Goal: Task Accomplishment & Management: Manage account settings

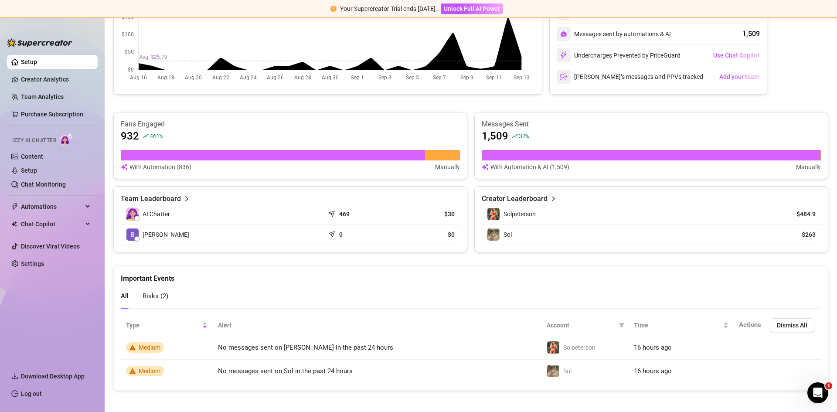
scroll to position [217, 0]
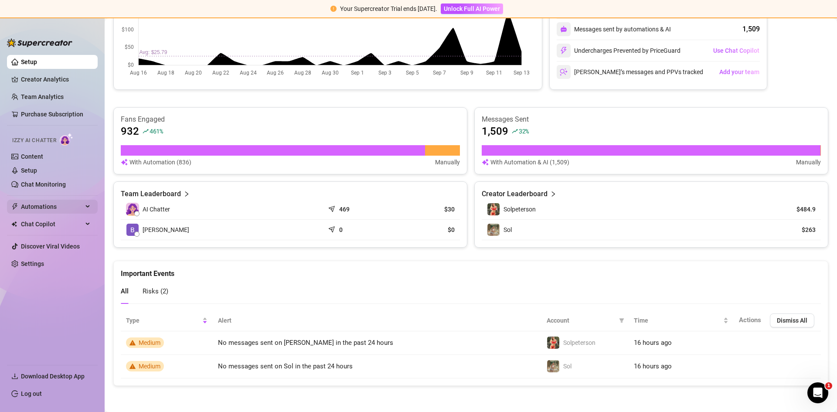
click at [38, 206] on span "Automations" at bounding box center [52, 207] width 62 height 14
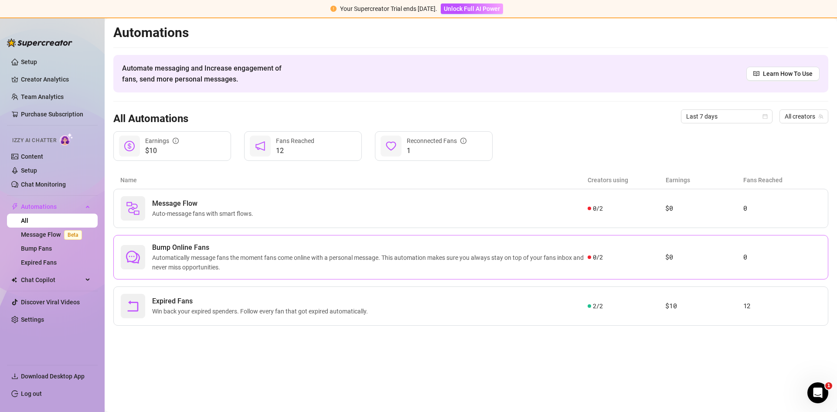
click at [219, 259] on span "Automatically message fans the moment fans come online with a personal message.…" at bounding box center [370, 262] width 436 height 19
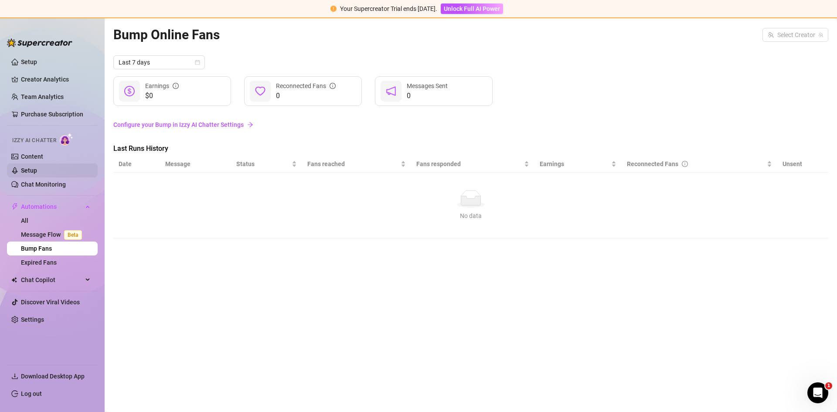
click at [34, 167] on link "Setup" at bounding box center [29, 170] width 16 height 7
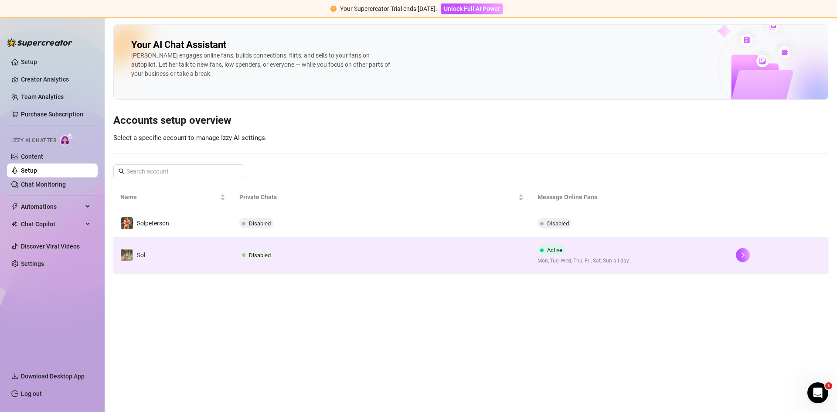
click at [522, 262] on td "Disabled" at bounding box center [381, 255] width 298 height 35
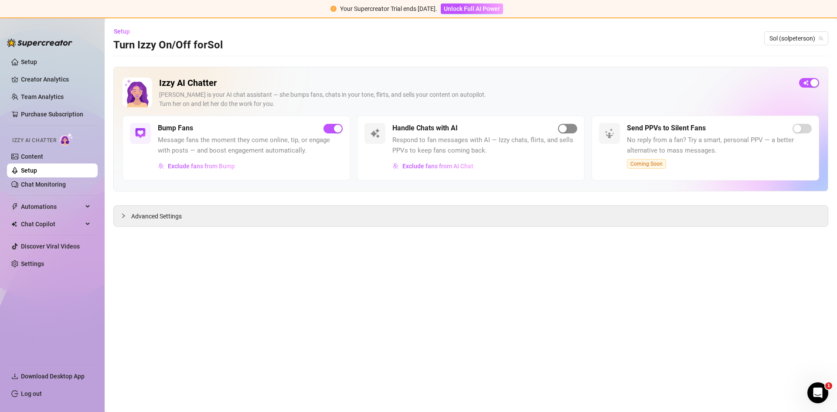
click at [562, 125] on div "button" at bounding box center [563, 129] width 8 height 8
click at [119, 28] on span "Setup" at bounding box center [122, 31] width 16 height 7
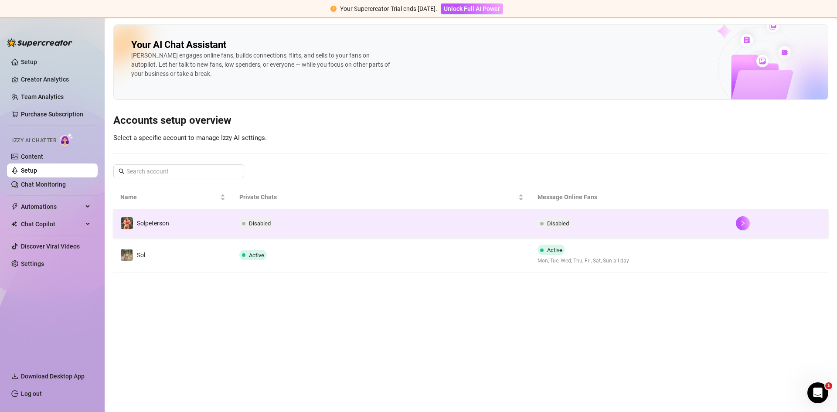
click at [445, 224] on td "Disabled" at bounding box center [381, 223] width 298 height 28
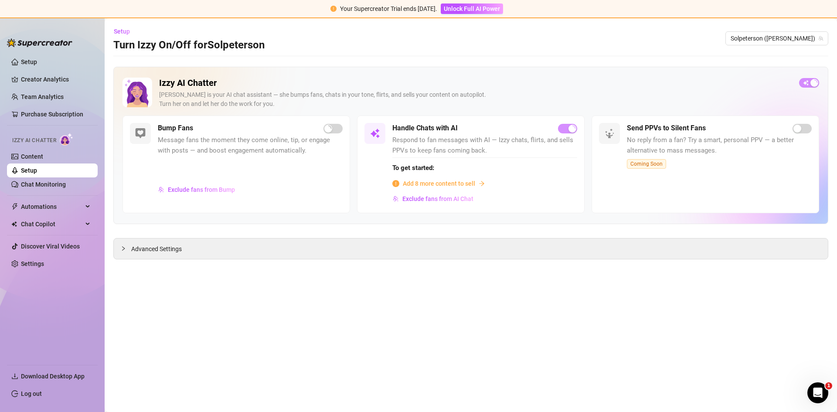
click at [333, 130] on span "button" at bounding box center [333, 129] width 19 height 10
click at [26, 159] on link "Content" at bounding box center [32, 156] width 22 height 7
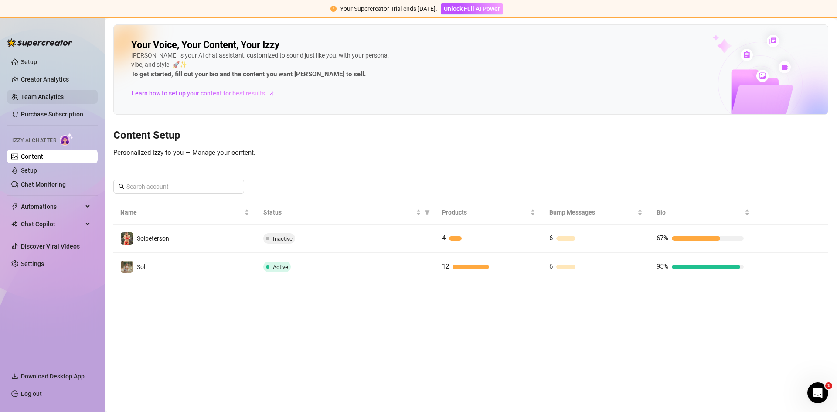
click at [39, 93] on link "Team Analytics" at bounding box center [42, 96] width 43 height 7
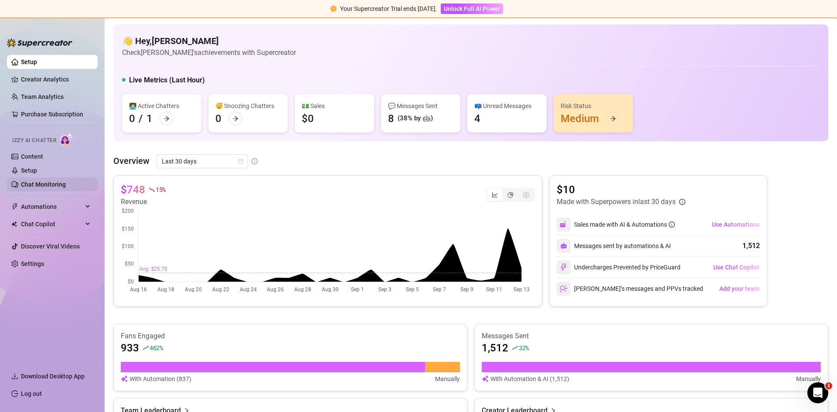
click at [60, 181] on link "Chat Monitoring" at bounding box center [43, 184] width 45 height 7
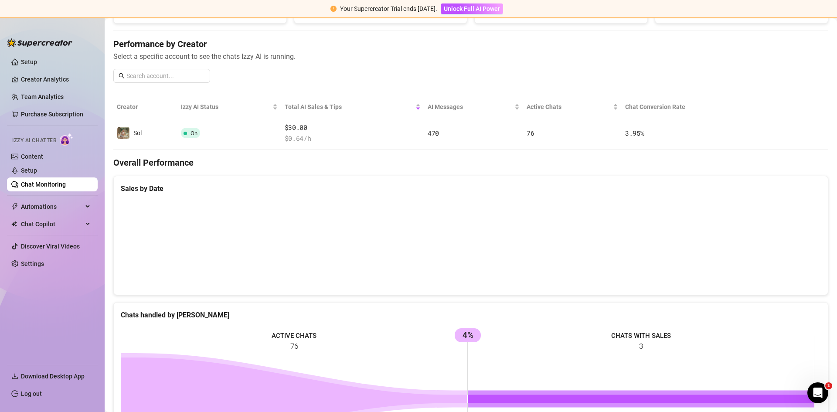
scroll to position [131, 0]
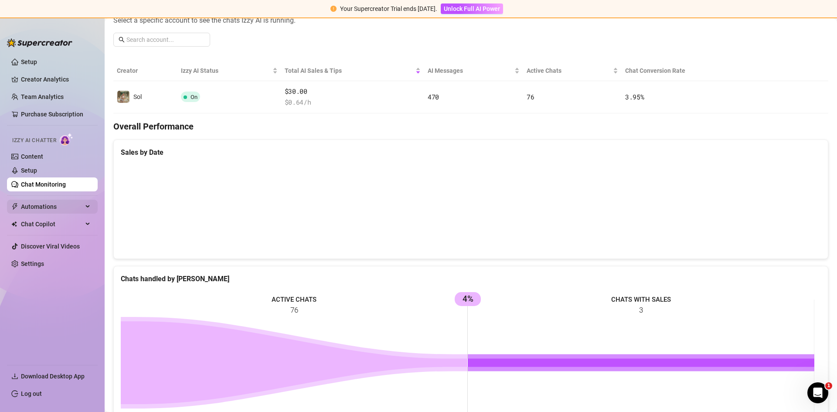
click at [48, 211] on span "Automations" at bounding box center [52, 207] width 62 height 14
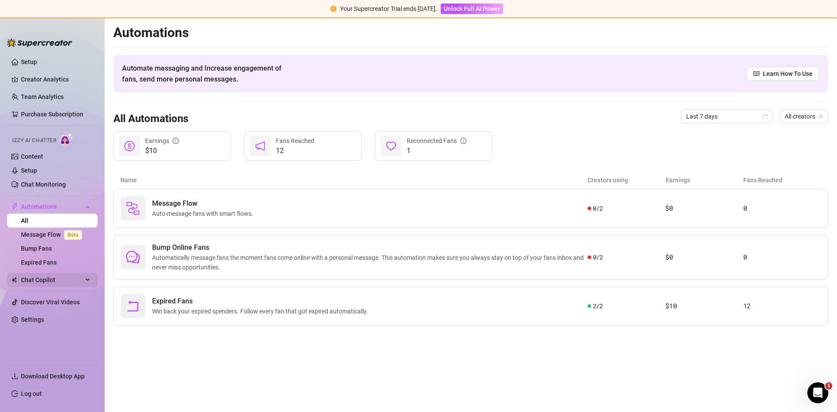
click at [42, 277] on span "Chat Copilot" at bounding box center [52, 280] width 62 height 14
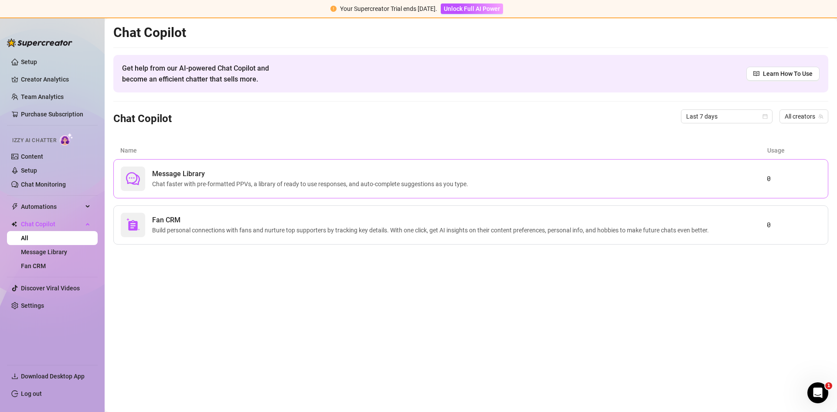
click at [154, 181] on span "Chat faster with pre-formatted PPVs, a library of ready to use responses, and a…" at bounding box center [312, 184] width 320 height 10
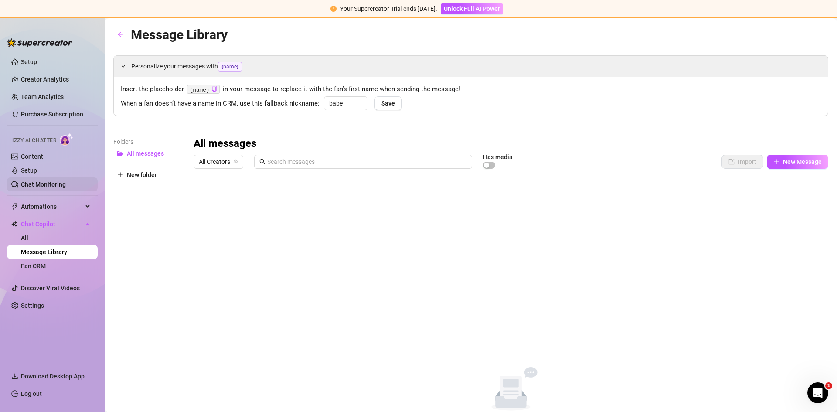
click at [66, 181] on link "Chat Monitoring" at bounding box center [43, 184] width 45 height 7
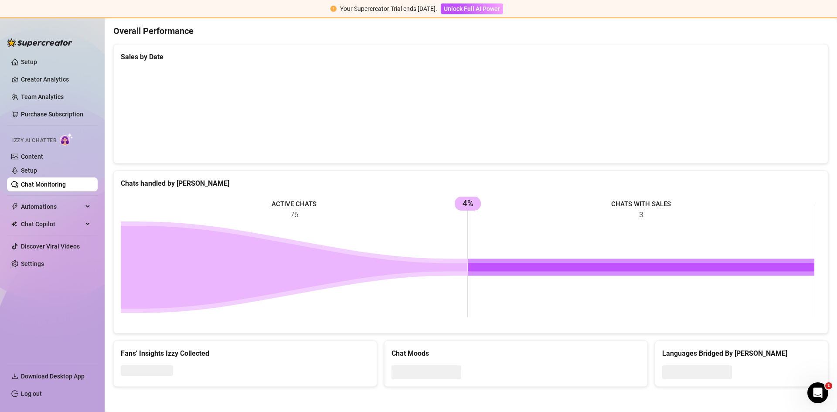
scroll to position [227, 0]
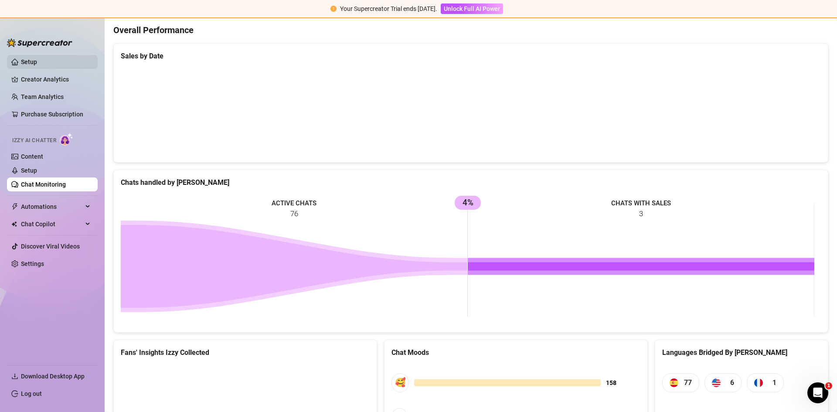
drag, startPoint x: 31, startPoint y: 67, endPoint x: 33, endPoint y: 62, distance: 5.1
click at [31, 65] on link "Setup" at bounding box center [29, 61] width 16 height 7
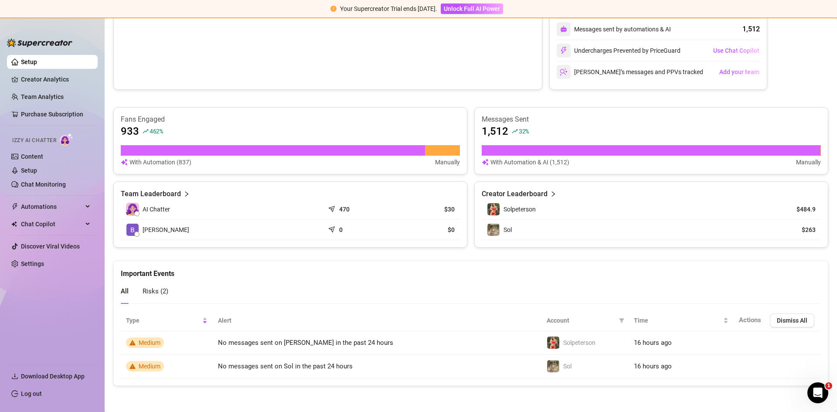
scroll to position [217, 0]
